Goal: Find specific page/section: Find specific page/section

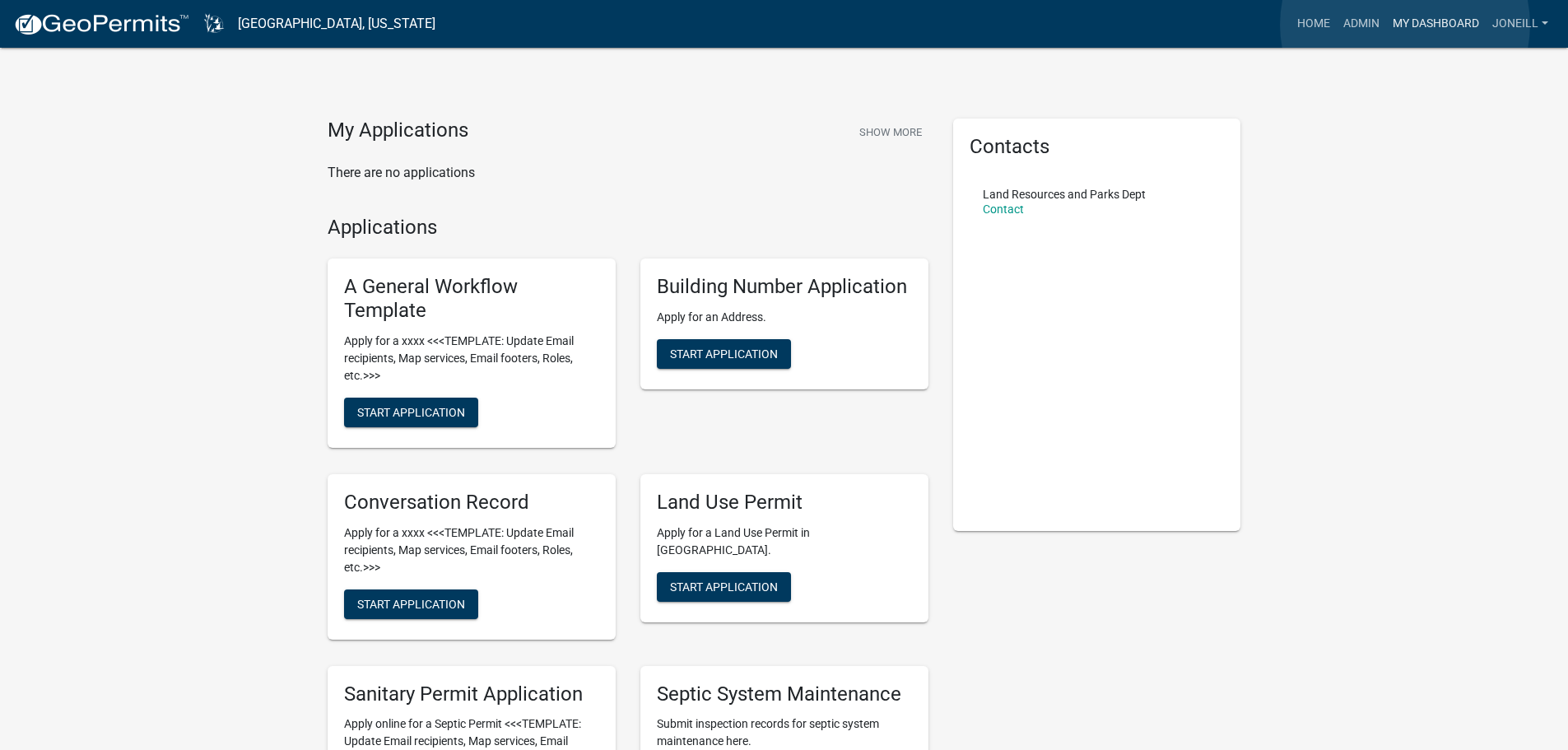
click at [1405, 25] on link "My Dashboard" at bounding box center [1435, 24] width 100 height 32
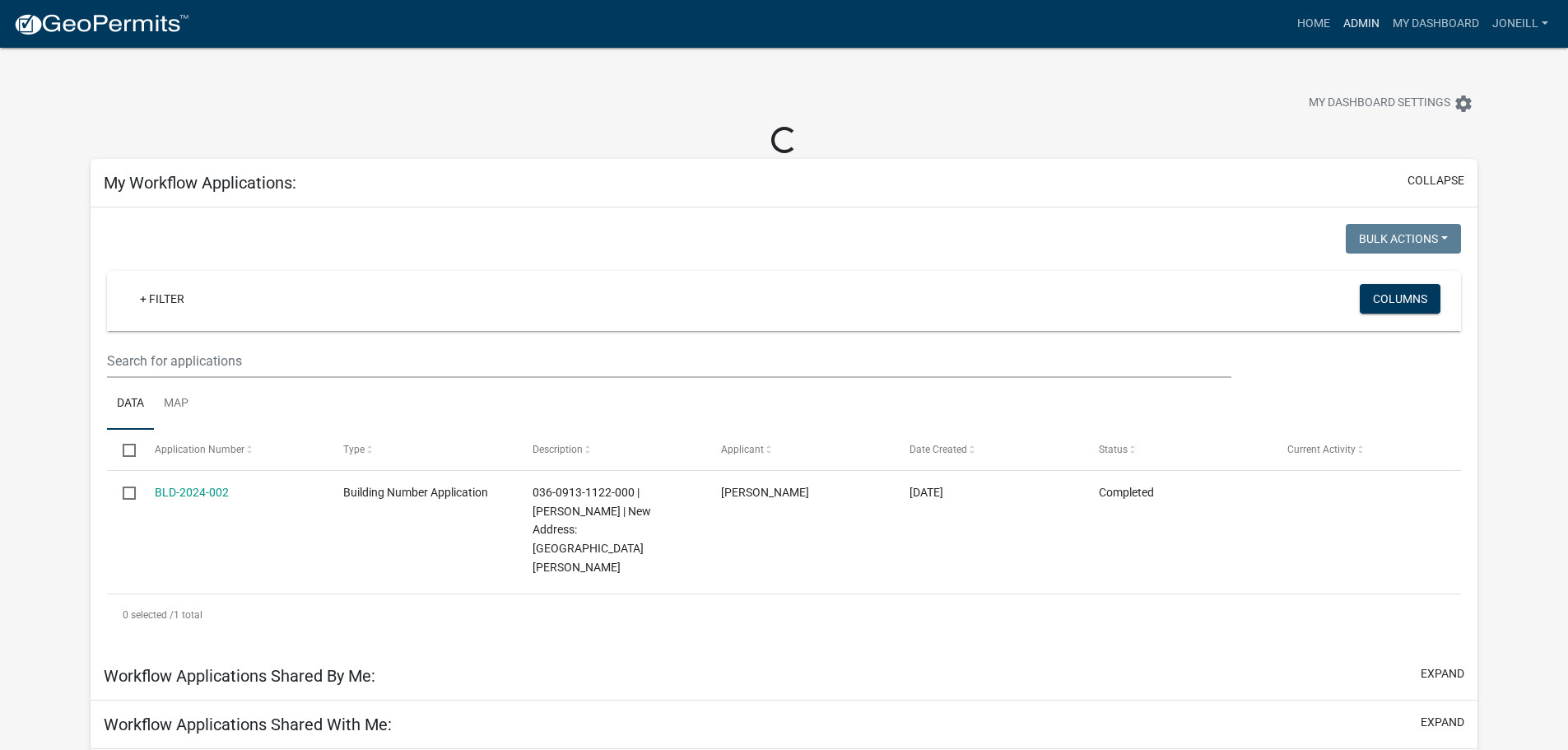
click at [1358, 32] on link "Admin" at bounding box center [1362, 24] width 50 height 32
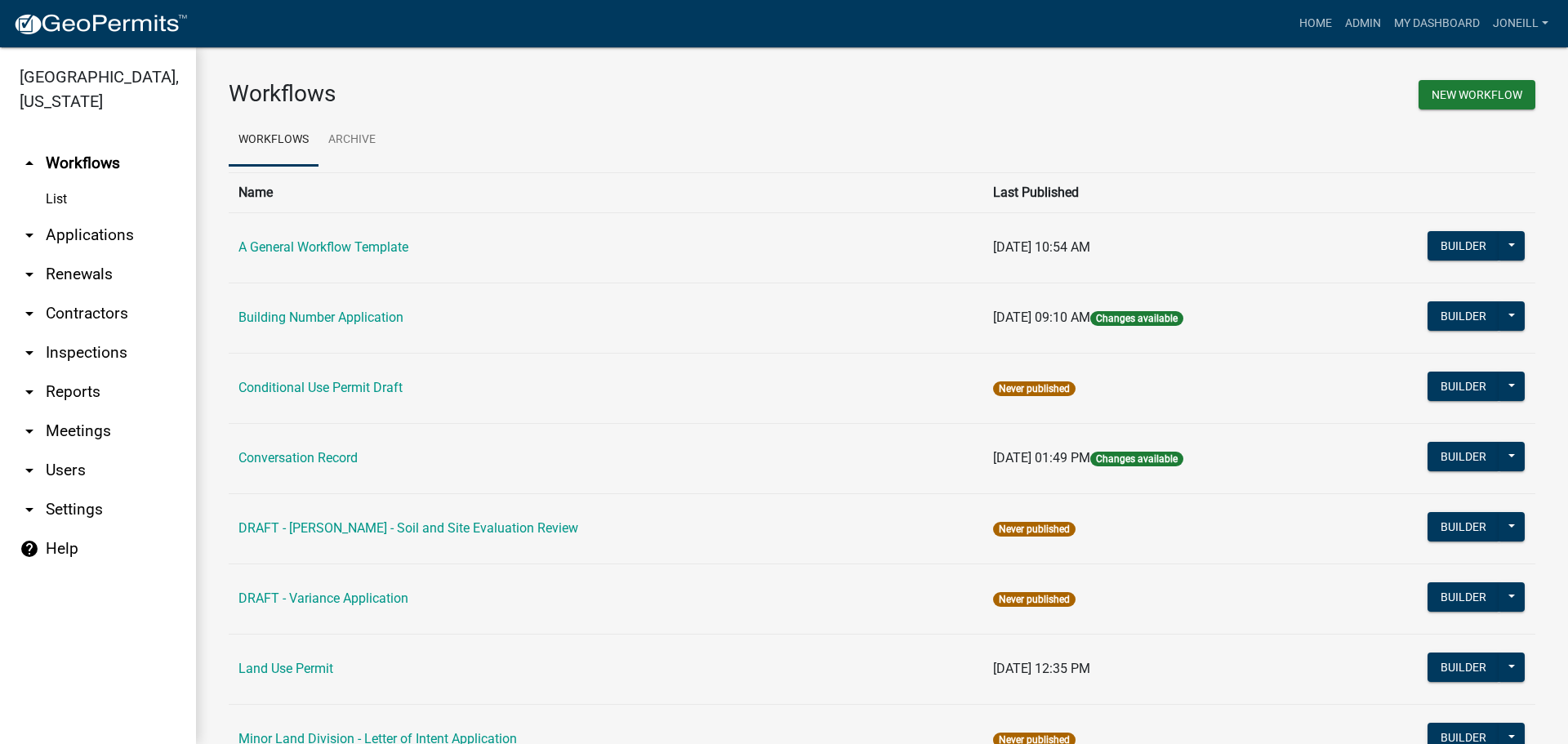
click at [59, 231] on link "arrow_drop_down Applications" at bounding box center [98, 235] width 196 height 40
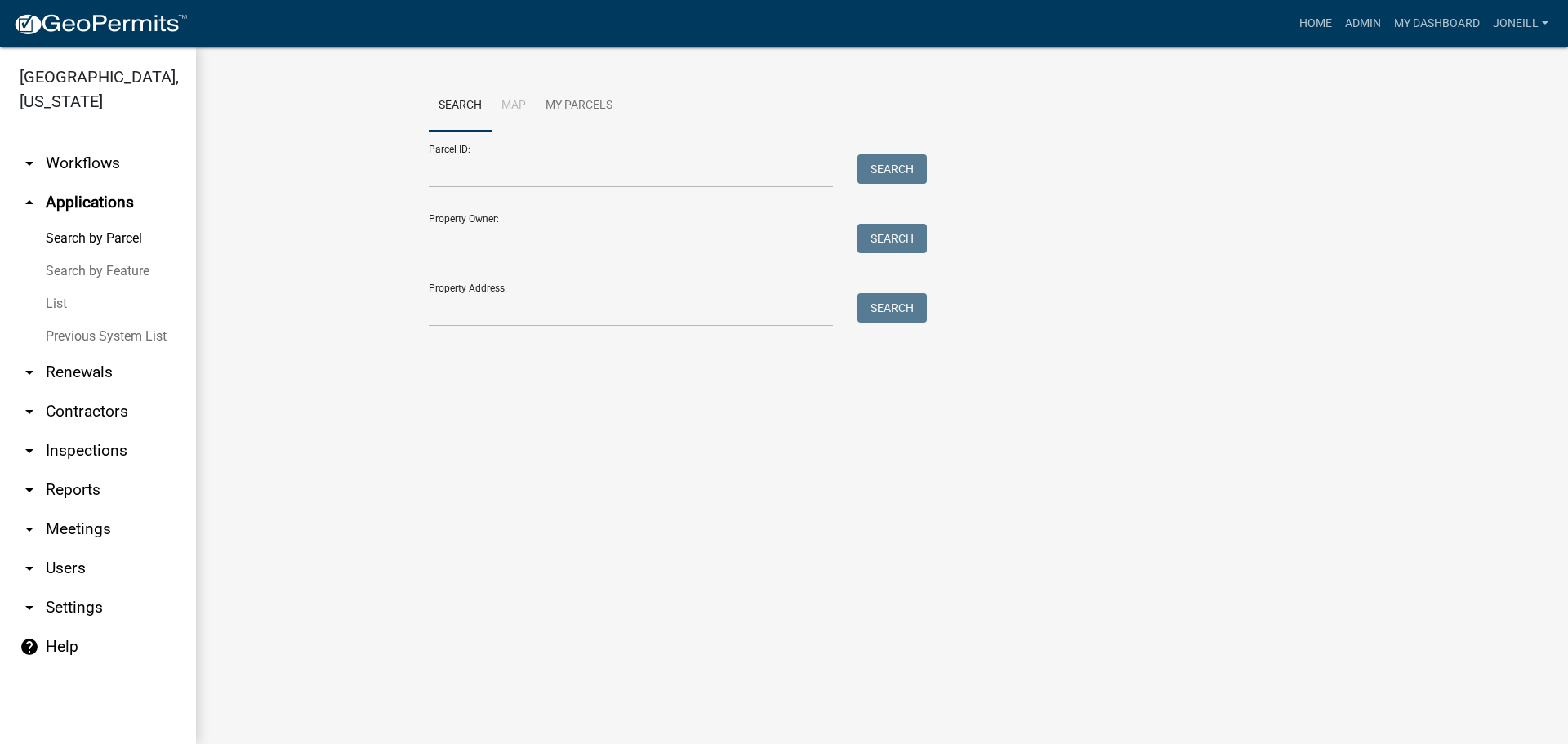
click at [61, 301] on link "List" at bounding box center [98, 304] width 196 height 33
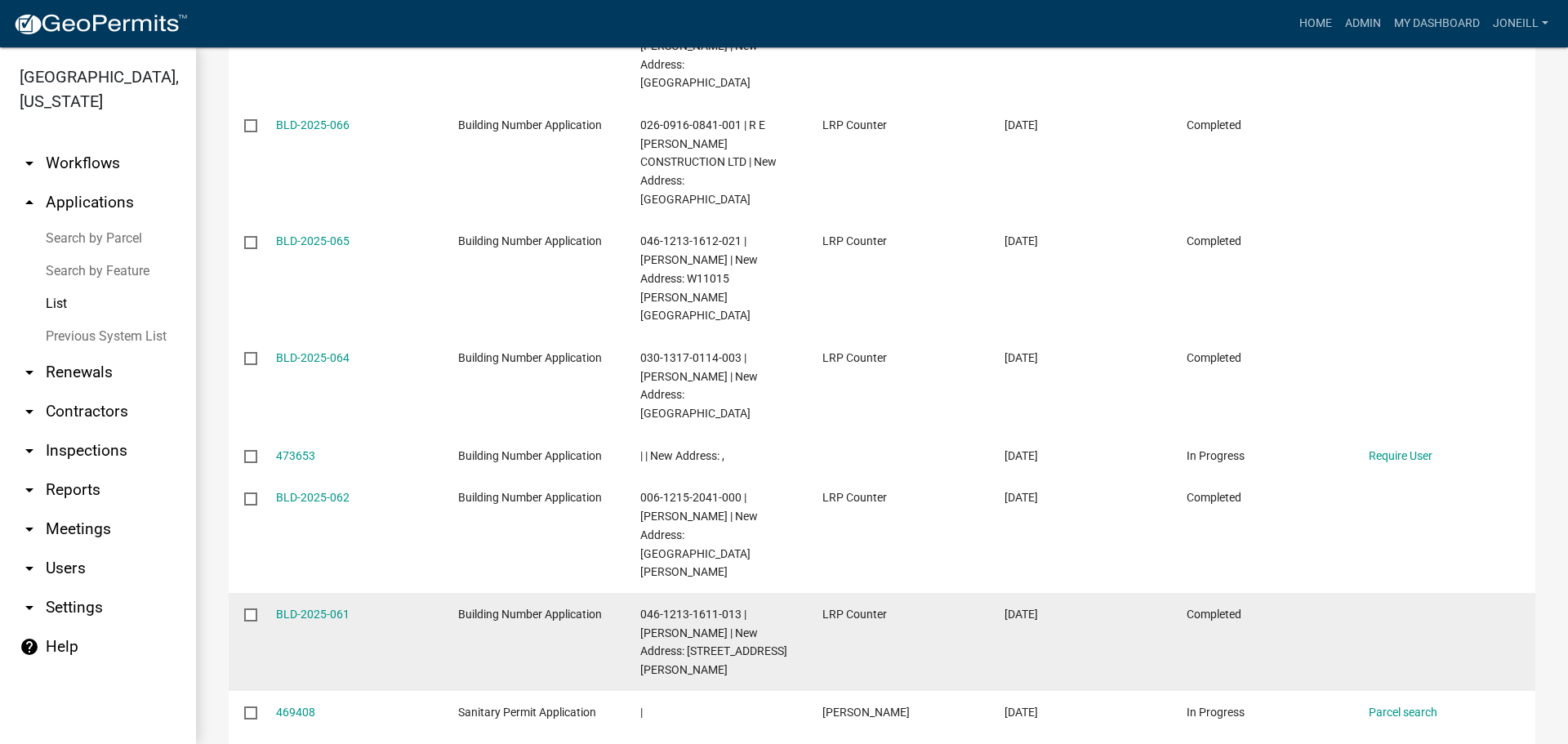
scroll to position [490, 0]
